Goal: Task Accomplishment & Management: Manage account settings

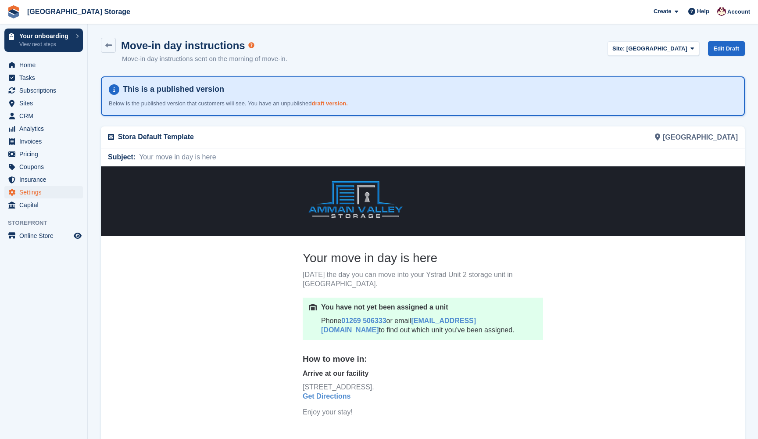
click at [339, 101] on link "draft version." at bounding box center [330, 103] width 36 height 7
click at [343, 103] on link "draft version." at bounding box center [330, 103] width 36 height 7
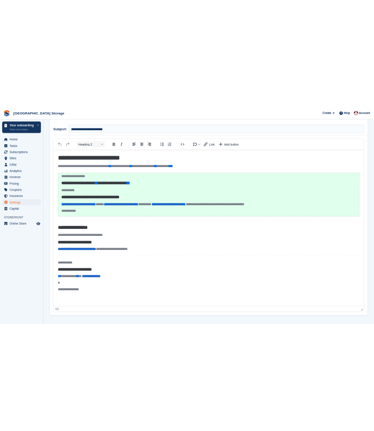
scroll to position [125, 0]
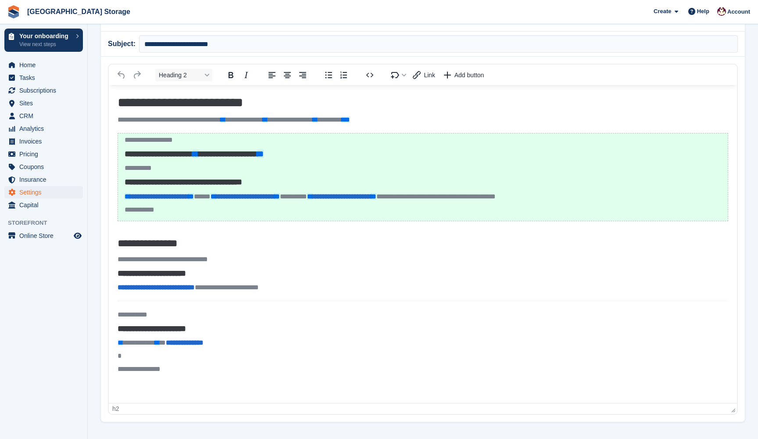
click at [297, 285] on p "**********" at bounding box center [423, 287] width 611 height 9
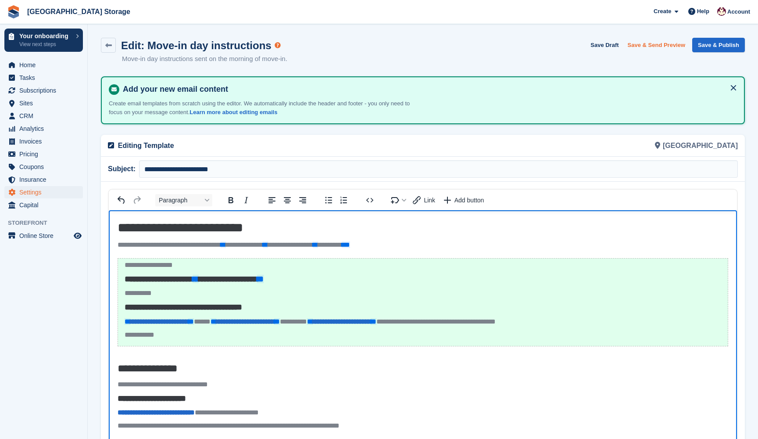
scroll to position [0, 0]
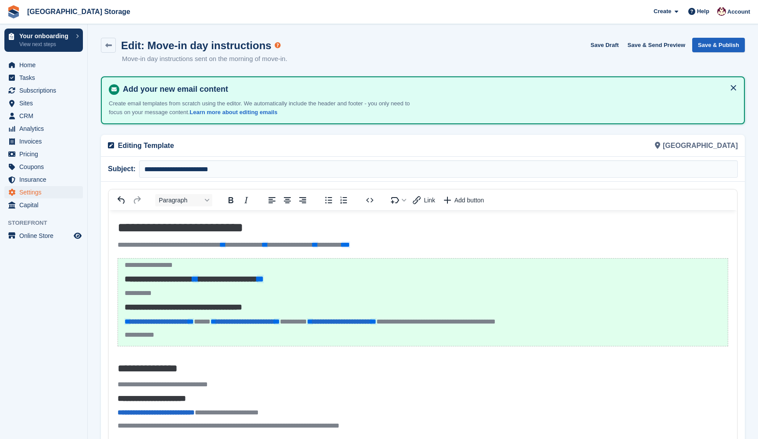
click at [707, 44] on button "Save & Publish" at bounding box center [718, 45] width 53 height 14
